Goal: Task Accomplishment & Management: Use online tool/utility

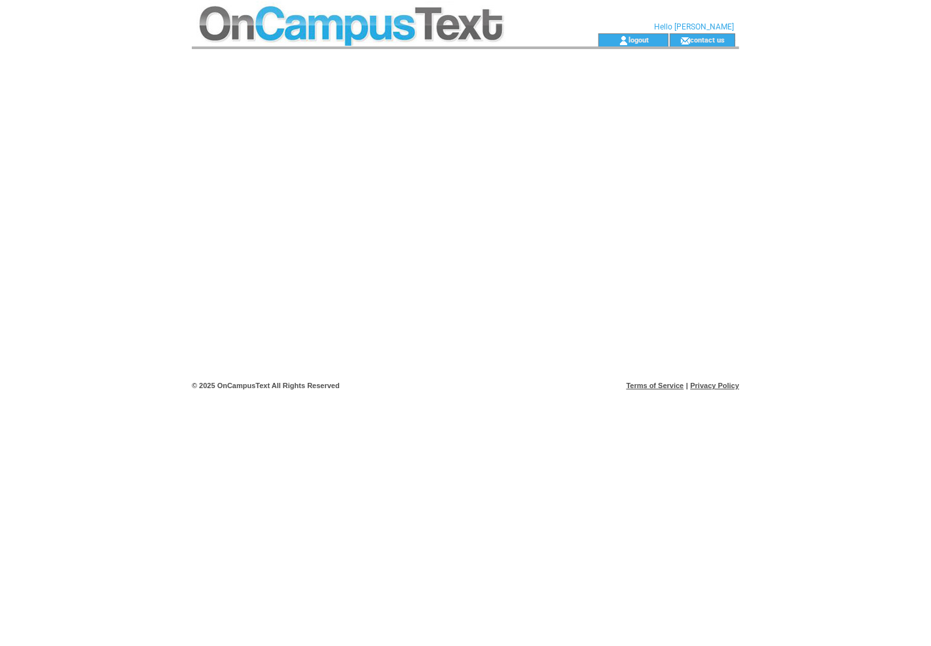
click at [474, 24] on td at bounding box center [371, 16] width 359 height 33
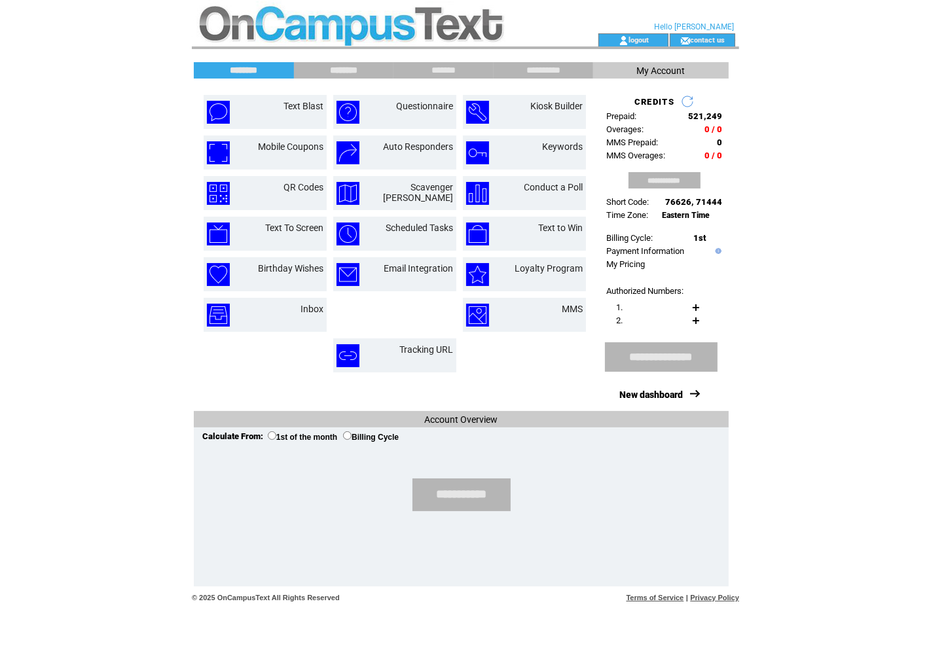
click at [347, 74] on input "********" at bounding box center [344, 70] width 98 height 11
